Goal: Task Accomplishment & Management: Manage account settings

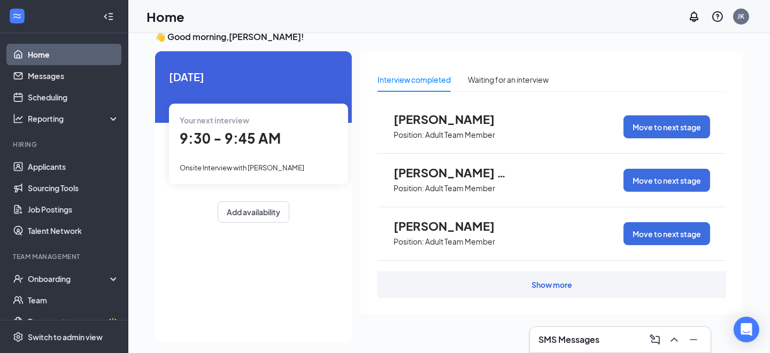
scroll to position [22, 0]
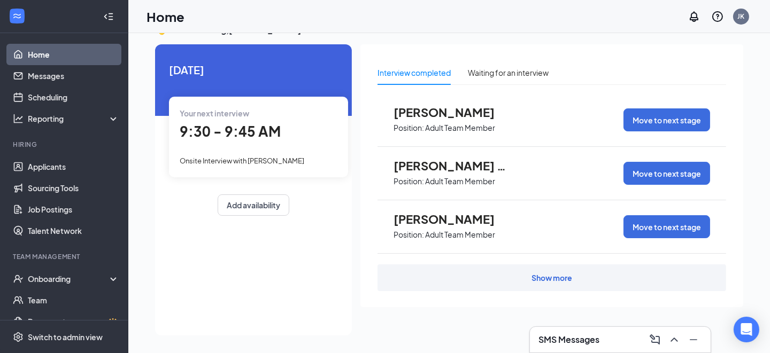
click at [565, 276] on div "Show more" at bounding box center [552, 278] width 41 height 11
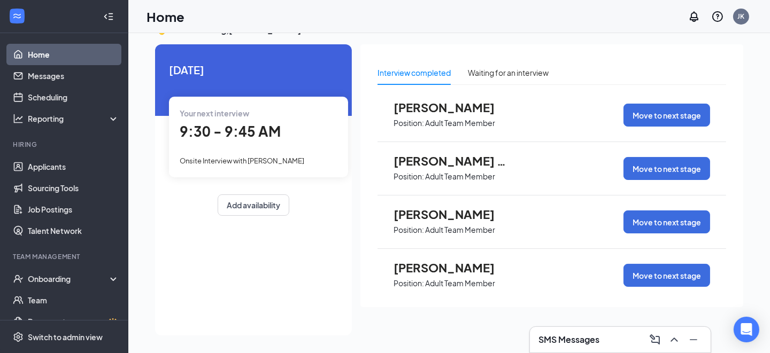
scroll to position [0, 0]
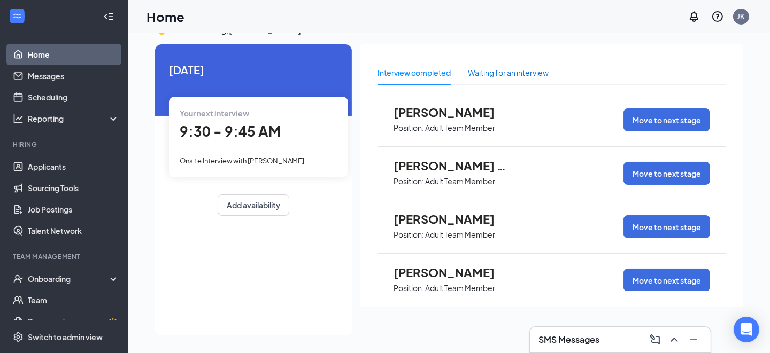
click at [500, 77] on div "Waiting for an interview" at bounding box center [508, 73] width 81 height 12
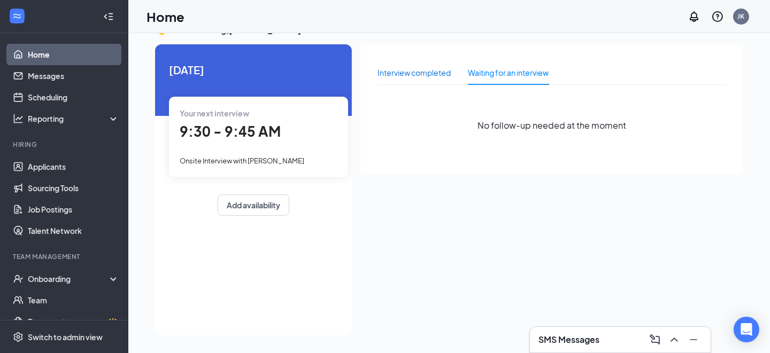
click at [402, 72] on div "Interview completed" at bounding box center [414, 73] width 73 height 12
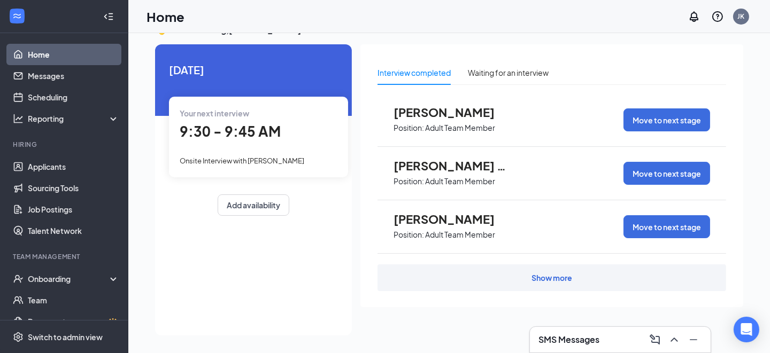
click at [234, 129] on span "9:30 - 9:45 AM" at bounding box center [230, 131] width 101 height 18
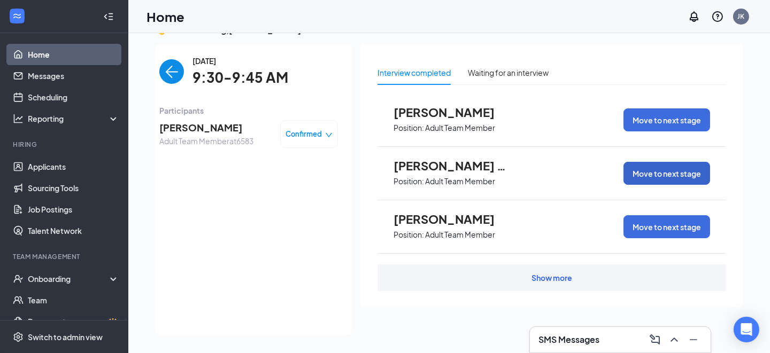
click at [681, 176] on button "Move to next stage" at bounding box center [667, 173] width 87 height 23
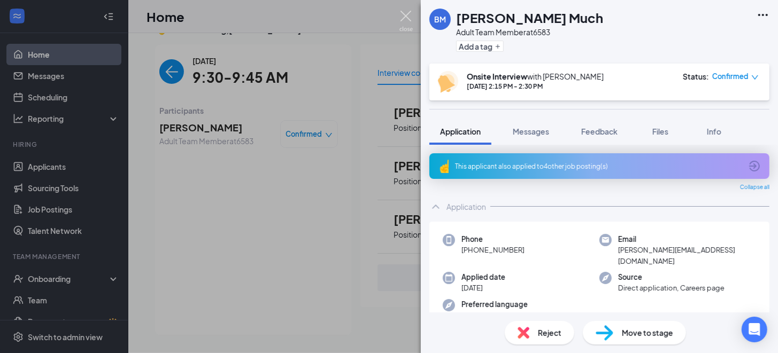
click at [409, 19] on img at bounding box center [405, 21] width 13 height 21
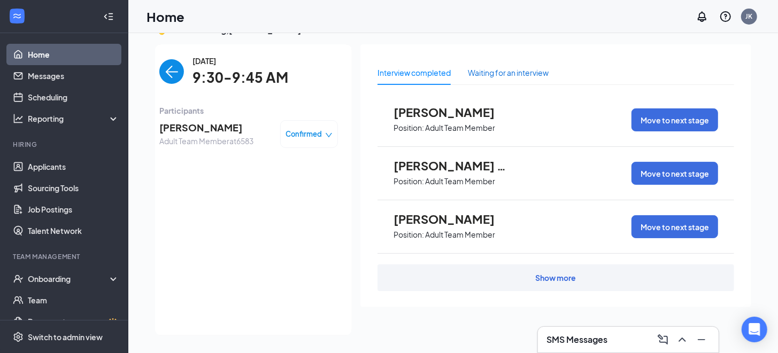
click at [499, 74] on div "Waiting for an interview" at bounding box center [508, 73] width 81 height 12
click at [504, 72] on div "Waiting for an interview" at bounding box center [508, 73] width 81 height 12
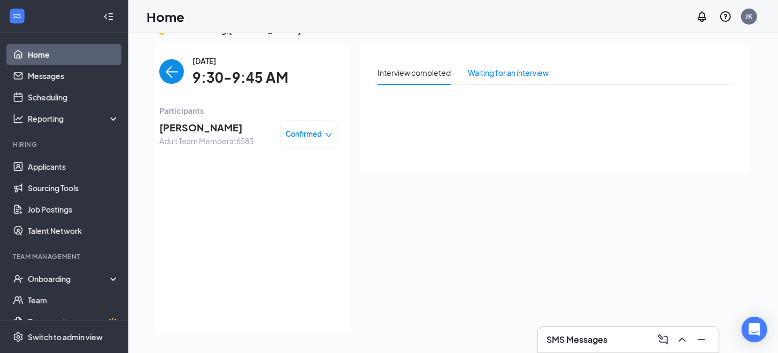
click at [545, 283] on div "Interview completed Waiting for an interview" at bounding box center [555, 186] width 391 height 285
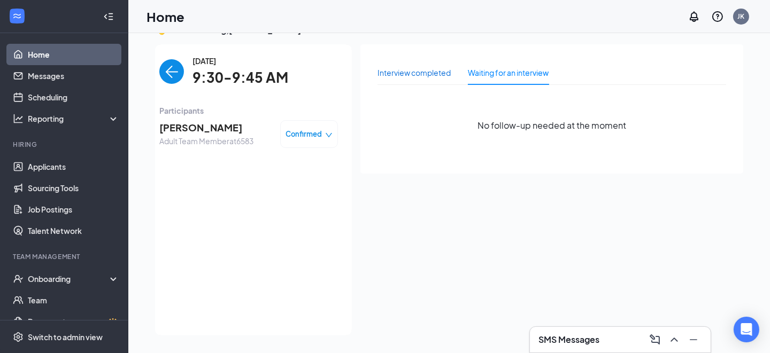
click at [433, 73] on div "Interview completed" at bounding box center [414, 73] width 73 height 12
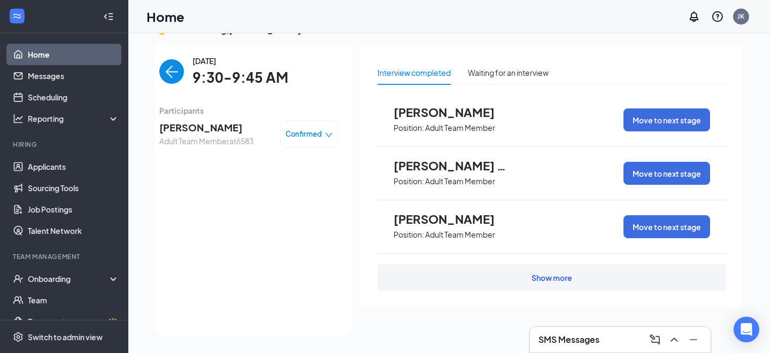
click at [501, 283] on div "Show more" at bounding box center [552, 278] width 349 height 27
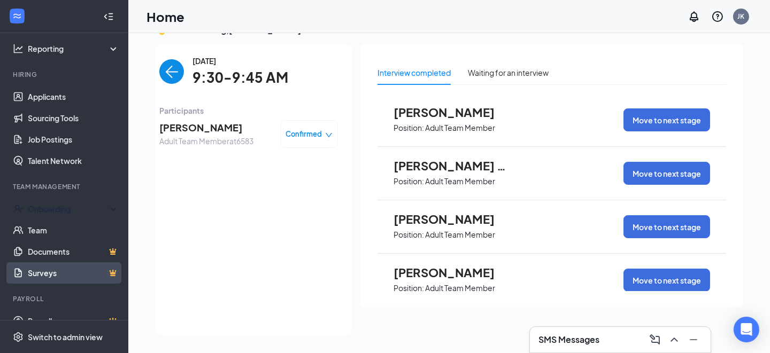
scroll to position [86, 0]
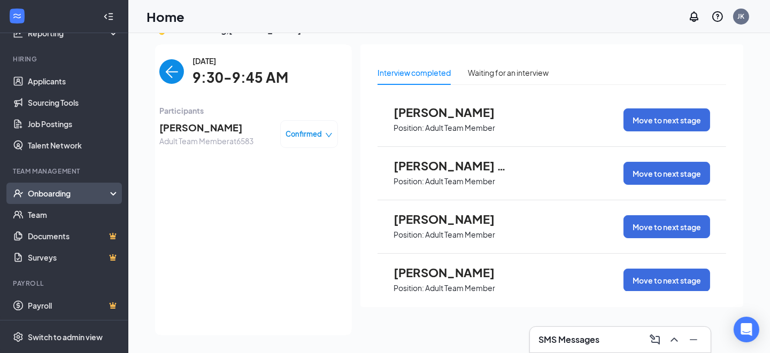
click at [56, 187] on div "Onboarding" at bounding box center [64, 193] width 128 height 21
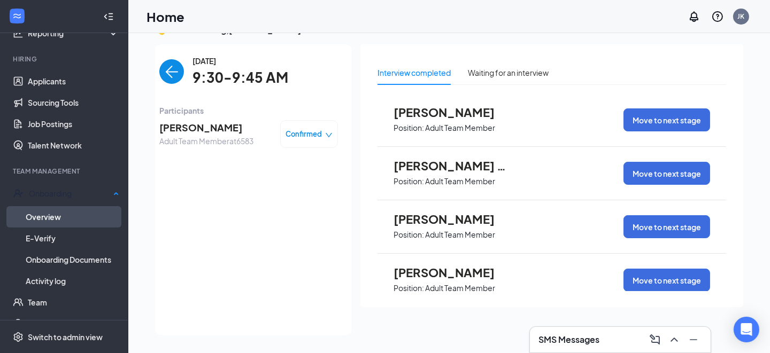
click at [67, 214] on link "Overview" at bounding box center [73, 216] width 94 height 21
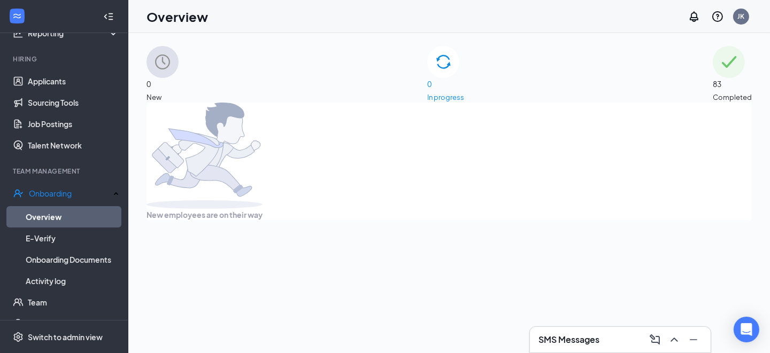
click at [713, 78] on span "83" at bounding box center [732, 84] width 39 height 12
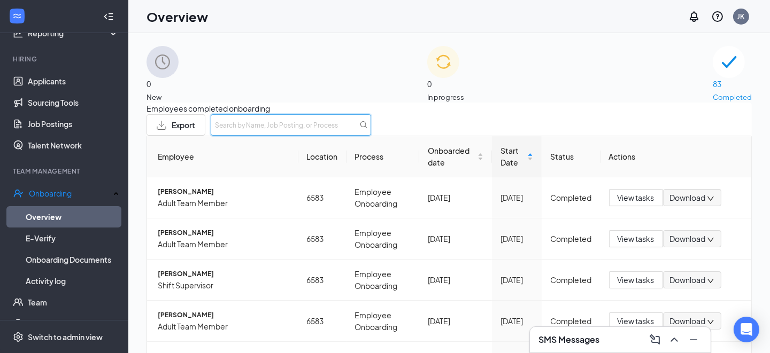
click at [371, 132] on input "text" at bounding box center [291, 124] width 160 height 21
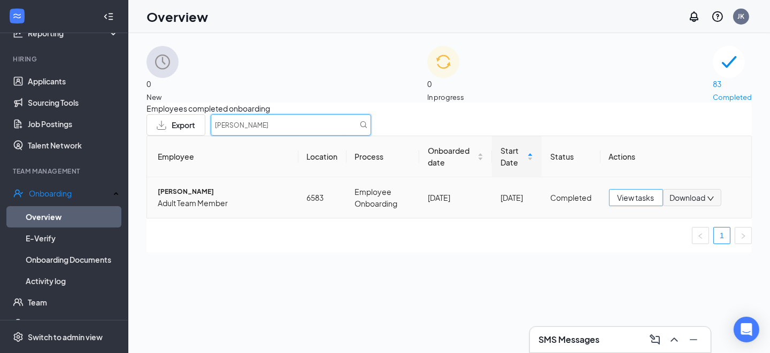
type input "[PERSON_NAME]"
click at [629, 204] on span "View tasks" at bounding box center [636, 198] width 37 height 12
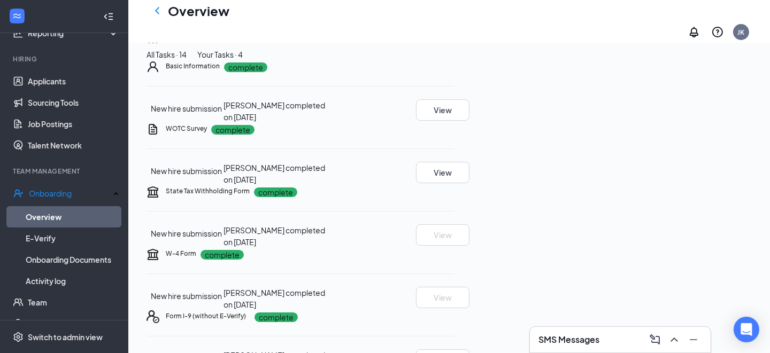
scroll to position [23, 0]
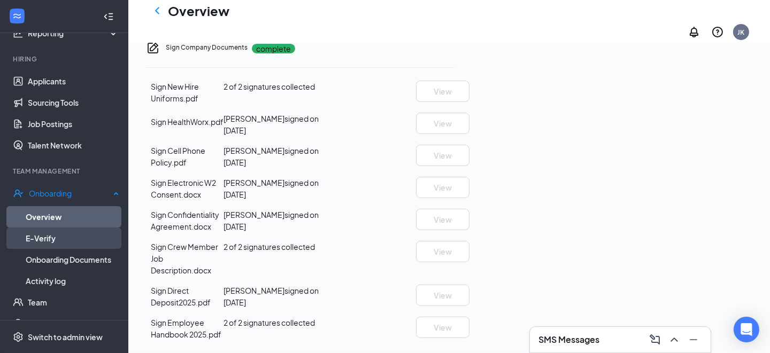
drag, startPoint x: 47, startPoint y: 234, endPoint x: 53, endPoint y: 234, distance: 7.0
click at [47, 234] on link "E-Verify" at bounding box center [73, 238] width 94 height 21
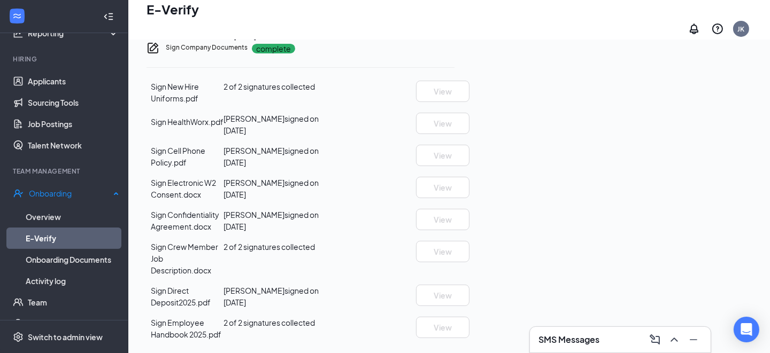
scroll to position [48, 0]
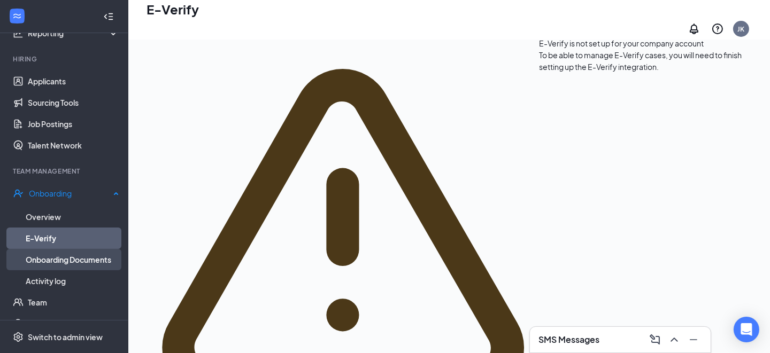
click at [67, 256] on link "Onboarding Documents" at bounding box center [73, 259] width 94 height 21
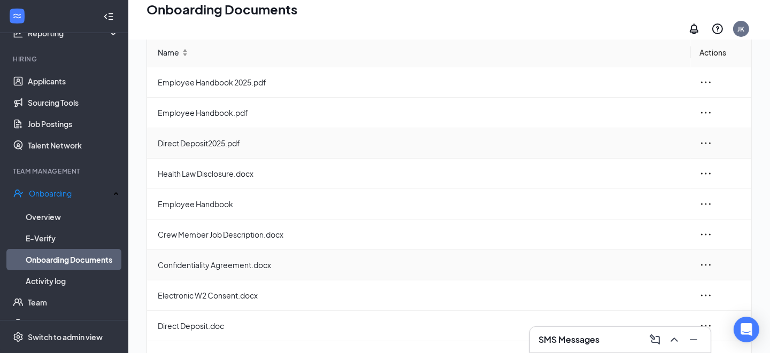
scroll to position [121, 0]
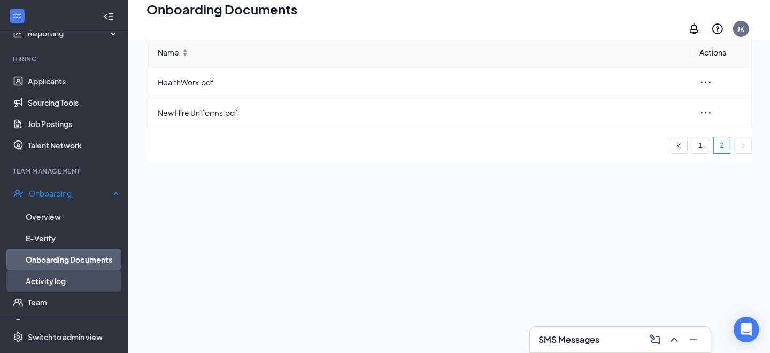
click at [58, 279] on link "Activity log" at bounding box center [73, 281] width 94 height 21
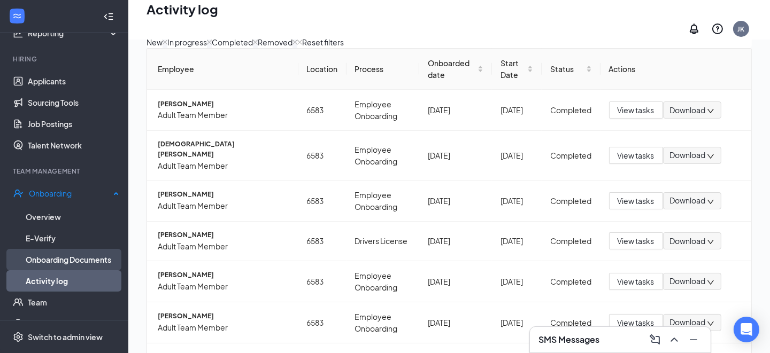
click at [55, 257] on link "Onboarding Documents" at bounding box center [73, 259] width 94 height 21
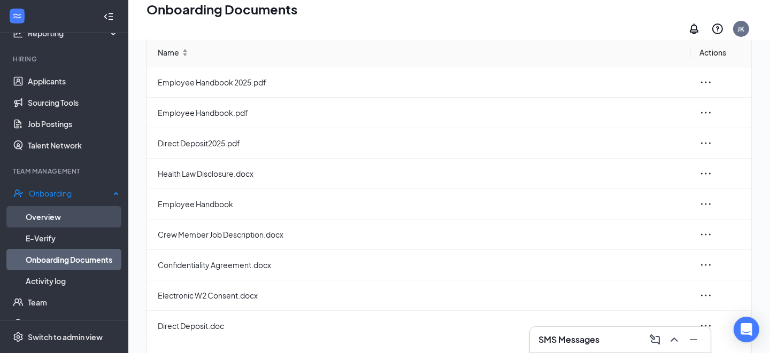
click at [57, 221] on link "Overview" at bounding box center [73, 216] width 94 height 21
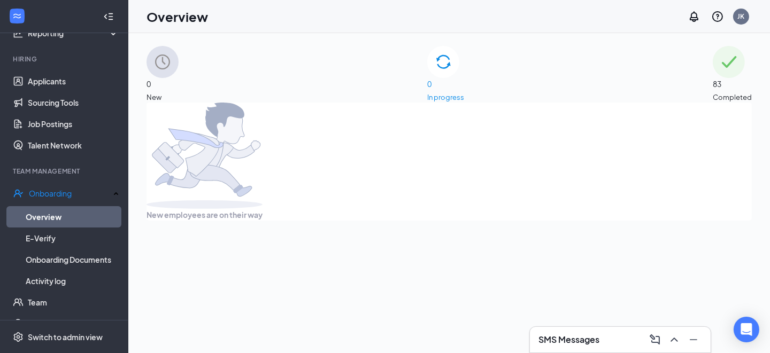
click at [437, 75] on div "0 In progress" at bounding box center [445, 74] width 37 height 57
drag, startPoint x: 651, startPoint y: 74, endPoint x: 645, endPoint y: 84, distance: 12.0
click at [713, 78] on span "83" at bounding box center [732, 84] width 39 height 12
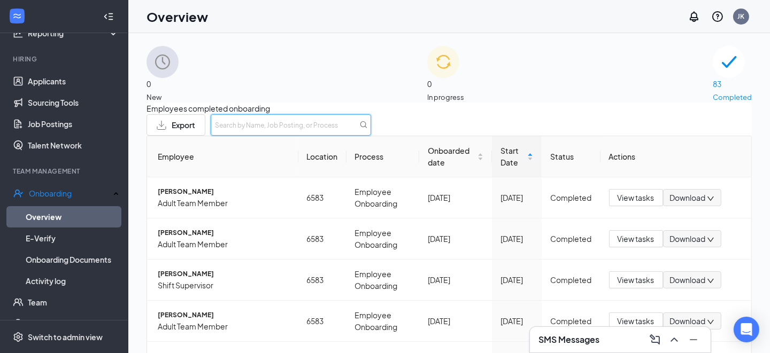
click at [371, 134] on input "text" at bounding box center [291, 124] width 160 height 21
type input "[PERSON_NAME]"
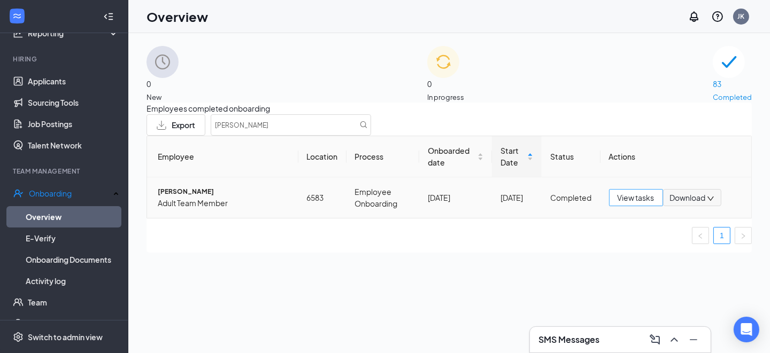
click at [636, 204] on span "View tasks" at bounding box center [636, 198] width 37 height 12
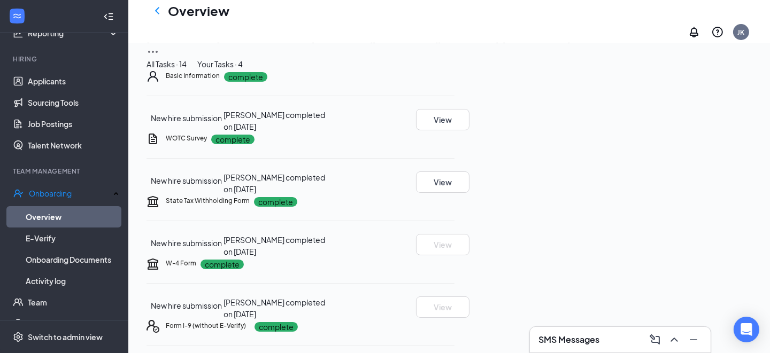
scroll to position [53, 0]
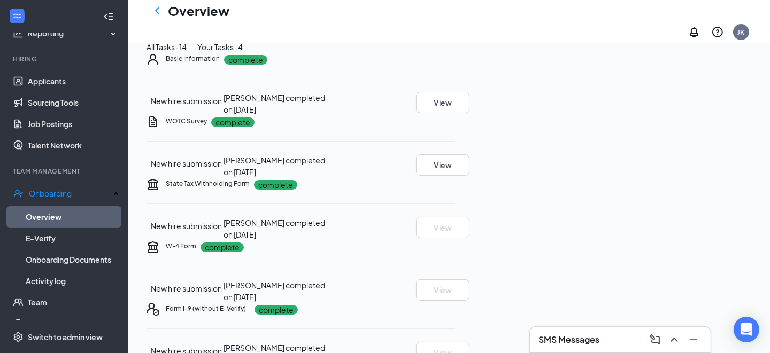
click at [243, 53] on div "Your Tasks · 4" at bounding box center [219, 47] width 45 height 12
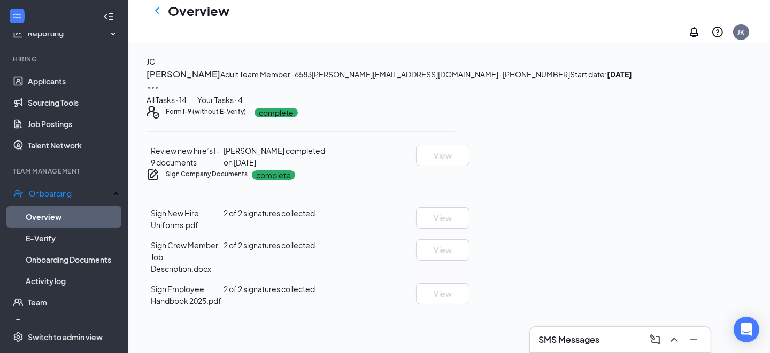
scroll to position [68, 0]
click at [205, 167] on span "Review new hire’s I-9 documents" at bounding box center [185, 156] width 69 height 21
click at [264, 168] on div "Review new hire’s I-9 documents Jenetta Keefer completed on Sep 15, 2025 View" at bounding box center [301, 157] width 308 height 24
click at [220, 167] on span "Review new hire’s I-9 documents" at bounding box center [185, 156] width 69 height 21
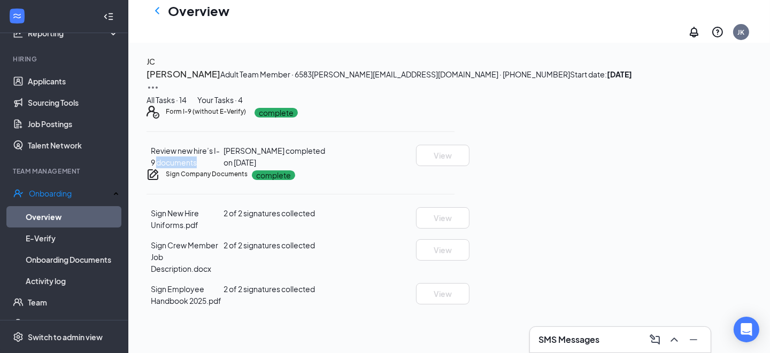
drag, startPoint x: 451, startPoint y: 187, endPoint x: 574, endPoint y: 176, distance: 123.5
click at [455, 168] on div "Review new hire’s I-9 documents Jenetta Keefer completed on Sep 15, 2025 View" at bounding box center [301, 157] width 308 height 24
click at [455, 168] on div "Form I-9 (without E-Verify) complete Review new hire’s I-9 documents Jenetta Ke…" at bounding box center [301, 137] width 308 height 63
click at [729, 167] on body "Home Messages Scheduling Reporting Hiring Applicants Sourcing Tools Job Posting…" at bounding box center [385, 176] width 770 height 353
click at [455, 112] on icon "Ellipses" at bounding box center [455, 112] width 0 height 0
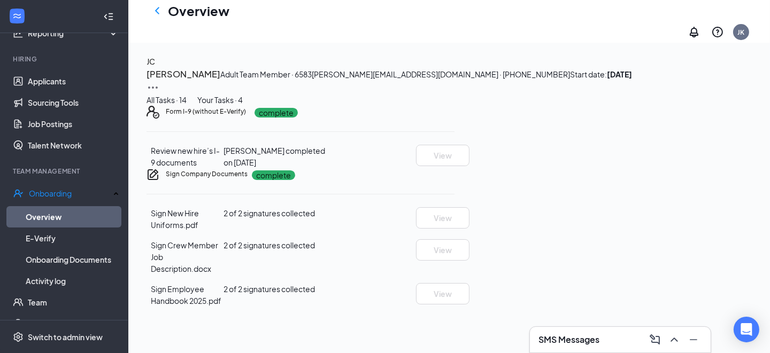
click at [322, 168] on div "Review new hire’s I-9 documents Jenetta Keefer completed on Sep 15, 2025 View" at bounding box center [301, 157] width 308 height 24
click at [180, 104] on div "All Tasks · 14" at bounding box center [167, 100] width 40 height 12
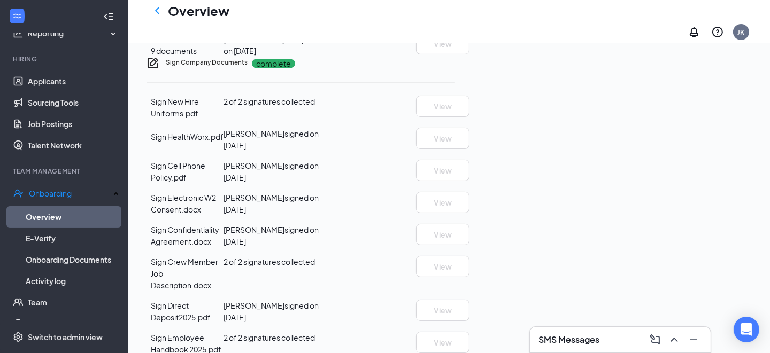
scroll to position [389, 0]
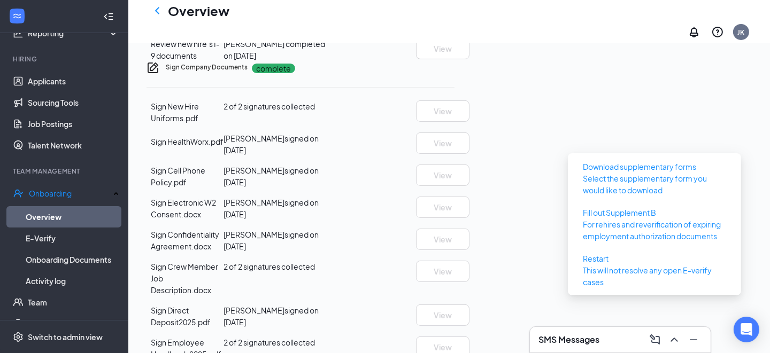
drag, startPoint x: 478, startPoint y: 233, endPoint x: 536, endPoint y: 47, distance: 194.5
click at [455, 232] on div "Basic Information complete New hire submission Joseph Carber completed on Sep 1…" at bounding box center [301, 39] width 308 height 644
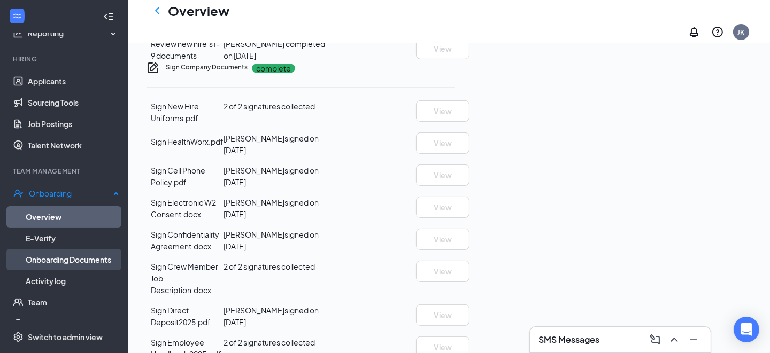
scroll to position [171, 0]
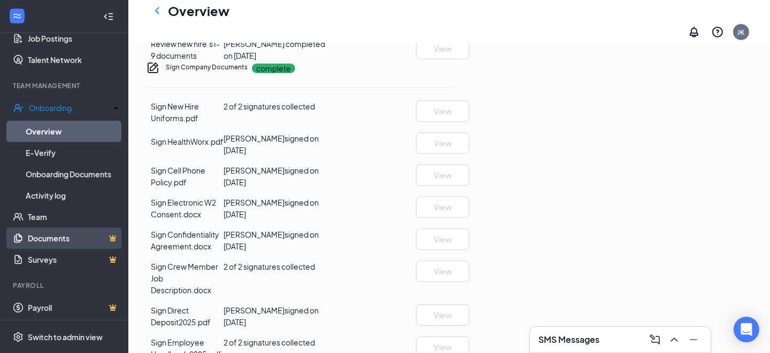
click at [55, 230] on link "Documents" at bounding box center [73, 238] width 91 height 21
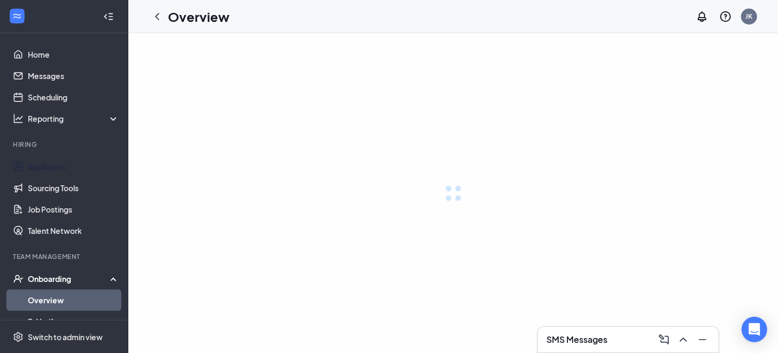
scroll to position [148, 0]
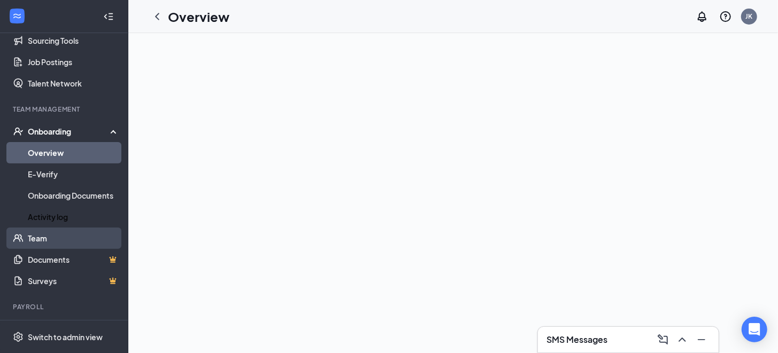
click at [50, 228] on link "Team" at bounding box center [73, 238] width 91 height 21
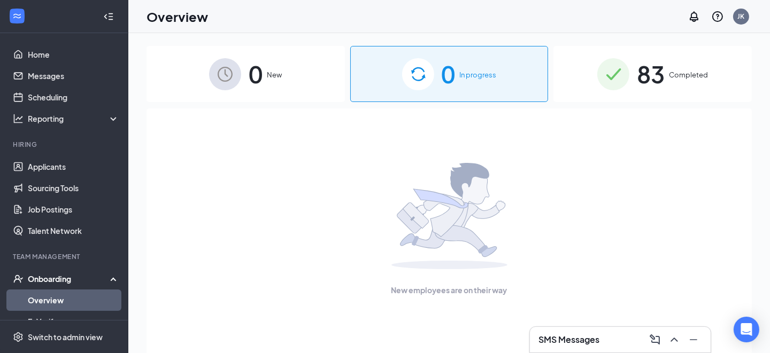
click at [643, 71] on span "83" at bounding box center [651, 74] width 28 height 37
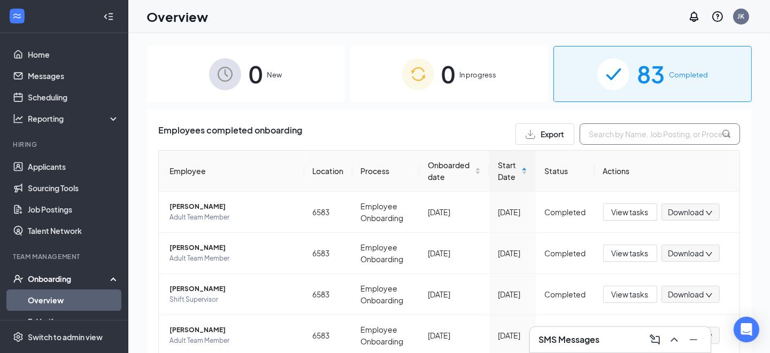
click at [657, 136] on input "text" at bounding box center [660, 134] width 160 height 21
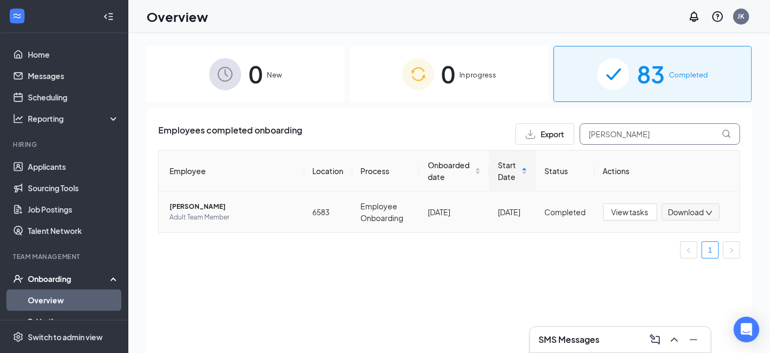
type input "[PERSON_NAME]"
click at [212, 213] on span "Adult Team Member" at bounding box center [233, 217] width 126 height 11
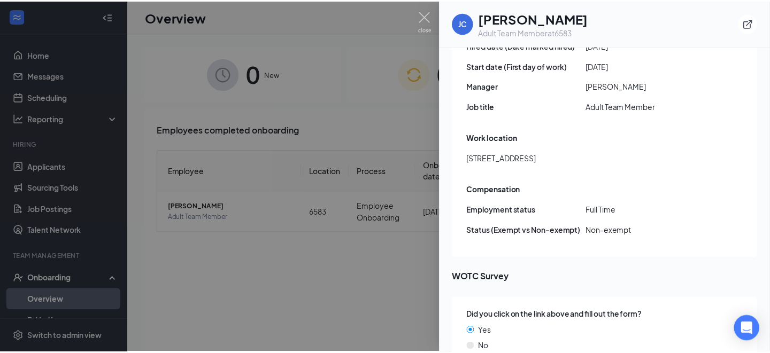
scroll to position [513, 0]
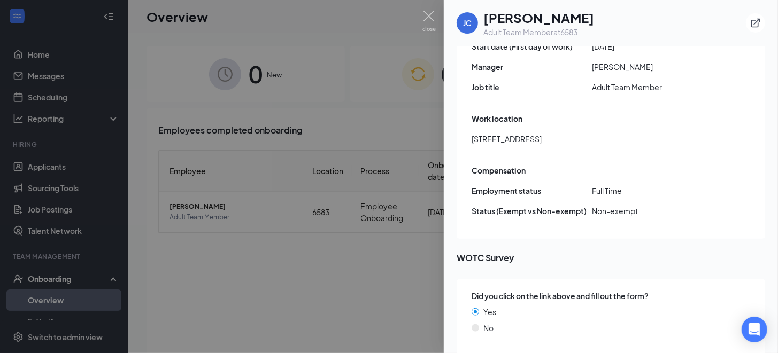
click at [341, 312] on div at bounding box center [389, 176] width 778 height 353
